Goal: Information Seeking & Learning: Learn about a topic

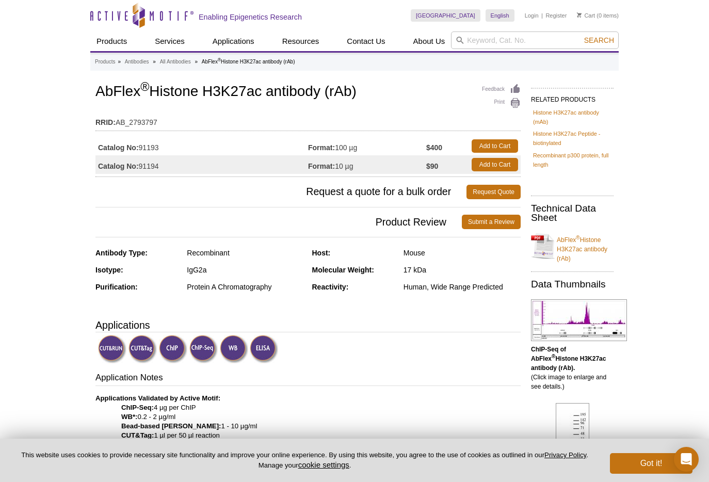
click at [323, 99] on h1 "AbFlex ® Histone H3K27ac antibody (rAb)" at bounding box center [307, 93] width 425 height 18
drag, startPoint x: 370, startPoint y: 87, endPoint x: 82, endPoint y: 96, distance: 288.5
copy h1 "AbFlex ® Histone H3K27ac antibody (rAb)"
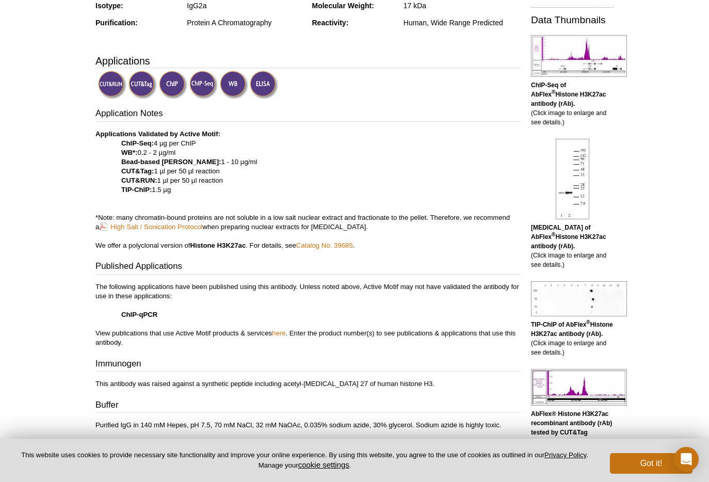
scroll to position [267, 0]
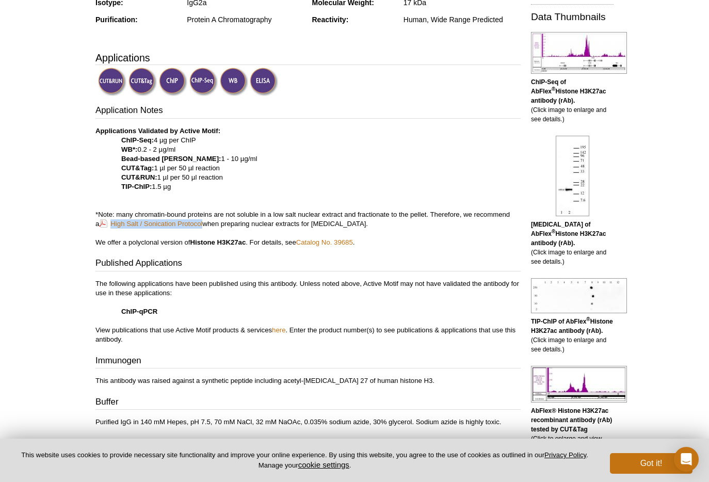
click at [449, 144] on p "Applications Validated by Active Motif: ChIP-Seq: 4 µg per ChIP WB*: 0.2 - 2 µg…" at bounding box center [307, 186] width 425 height 121
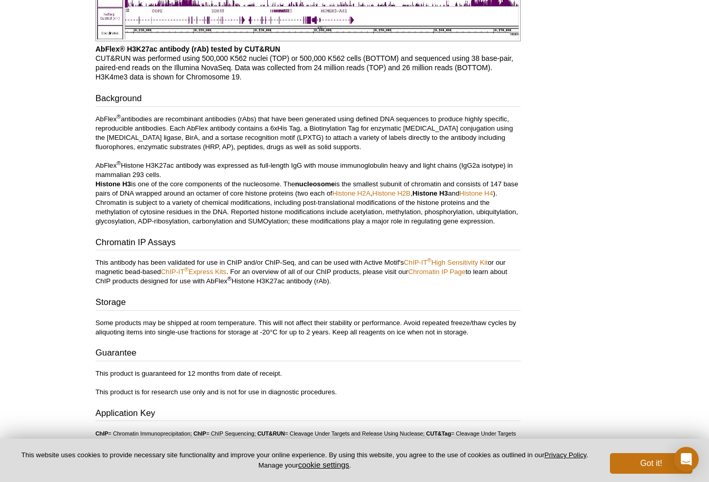
scroll to position [1692, 0]
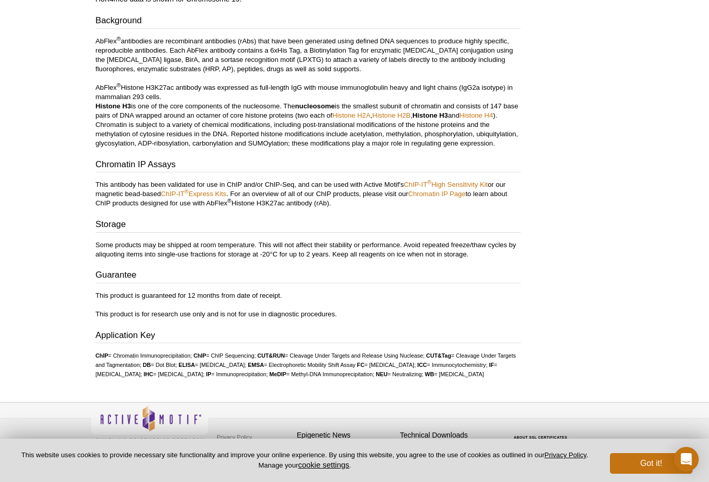
scroll to position [1831, 0]
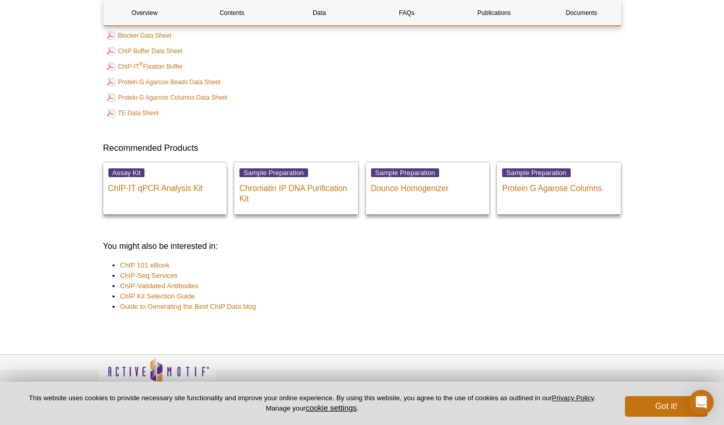
scroll to position [3938, 0]
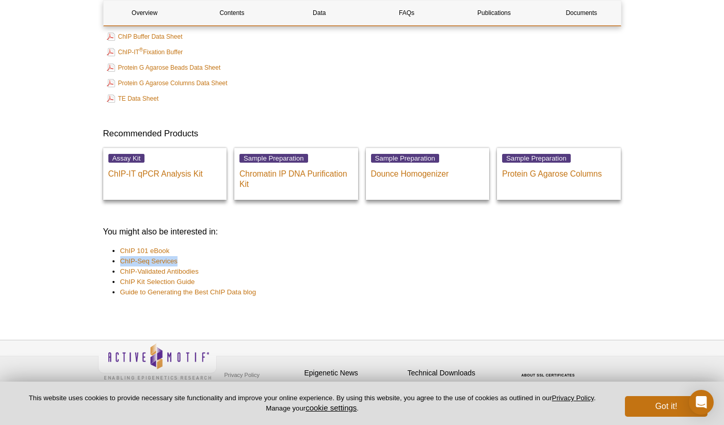
click at [416, 91] on td "TE Data Sheet" at bounding box center [362, 98] width 516 height 14
click at [671, 410] on button "Got it!" at bounding box center [666, 406] width 83 height 21
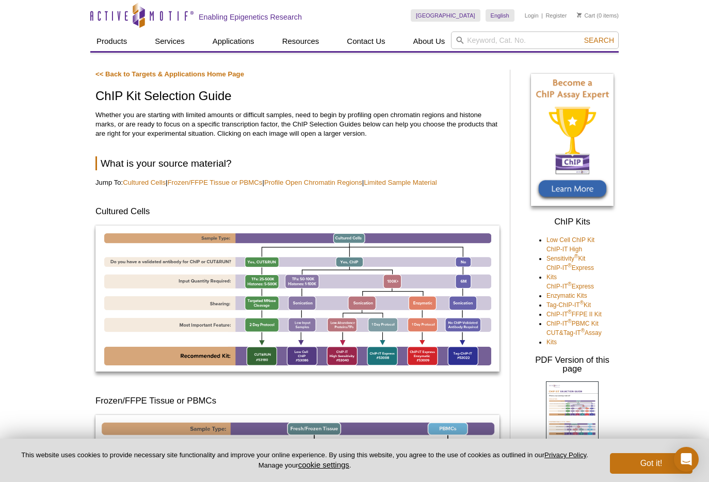
click at [280, 135] on p "Whether you are starting with limited amounts or difficult samples, need to beg…" at bounding box center [297, 124] width 404 height 28
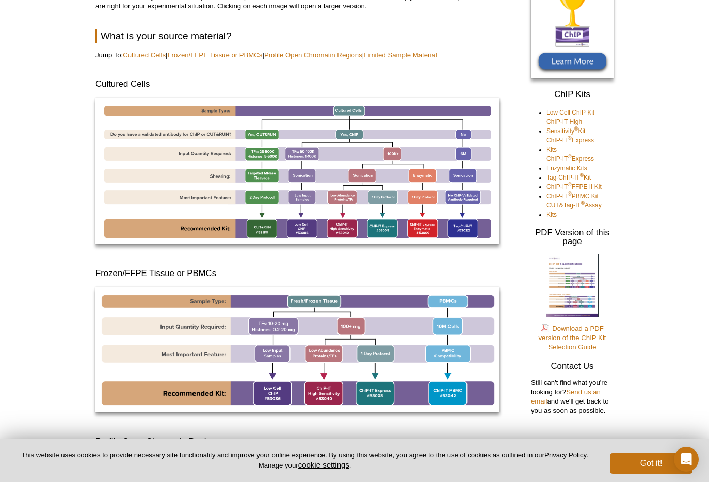
scroll to position [139, 0]
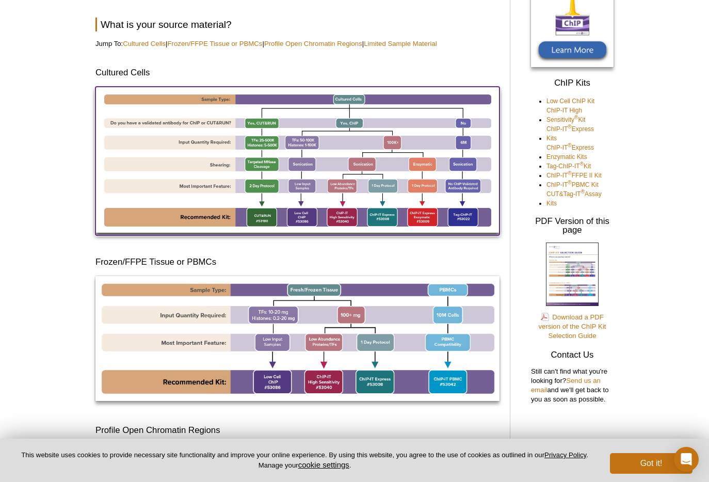
click at [312, 123] on img at bounding box center [297, 160] width 404 height 146
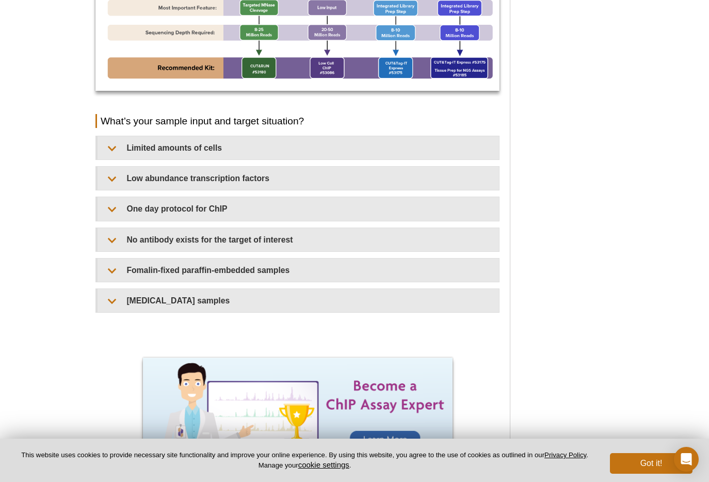
scroll to position [839, 0]
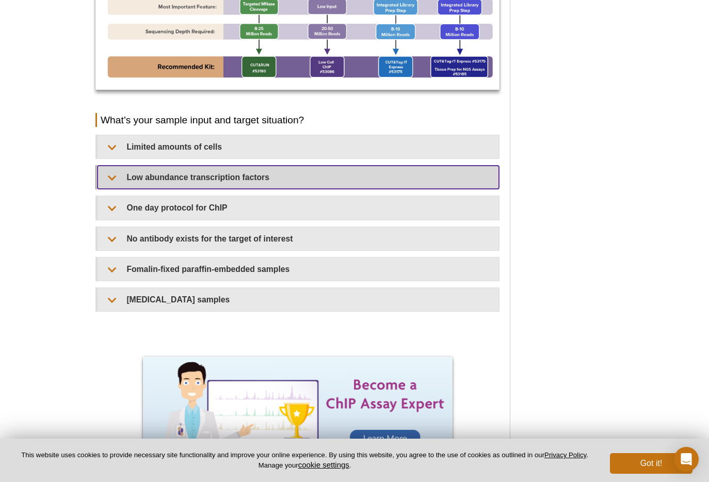
click at [270, 179] on summary "Low abundance transcription factors​" at bounding box center [297, 177] width 401 height 23
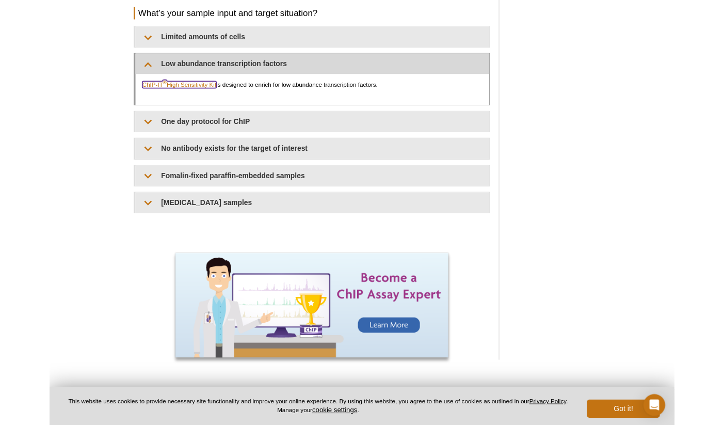
scroll to position [944, 0]
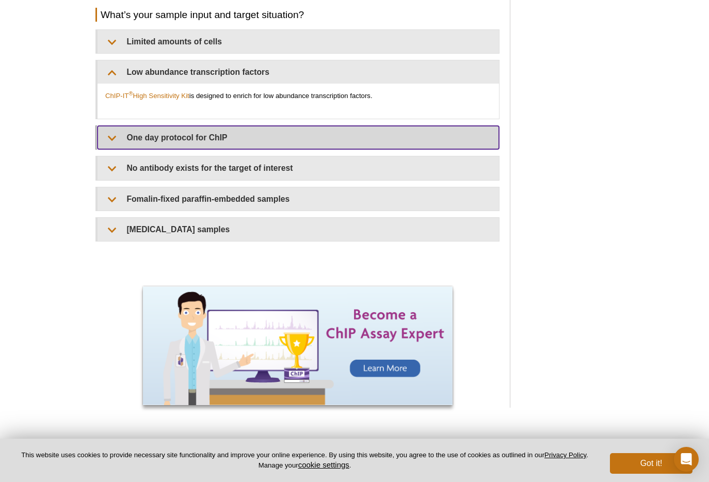
click at [230, 133] on summary "One day protocol for ChIP​​" at bounding box center [297, 137] width 401 height 23
